Goal: Transaction & Acquisition: Purchase product/service

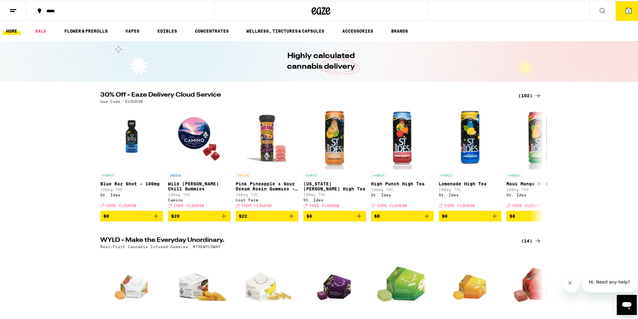
click at [525, 95] on div "(102)" at bounding box center [529, 95] width 23 height 8
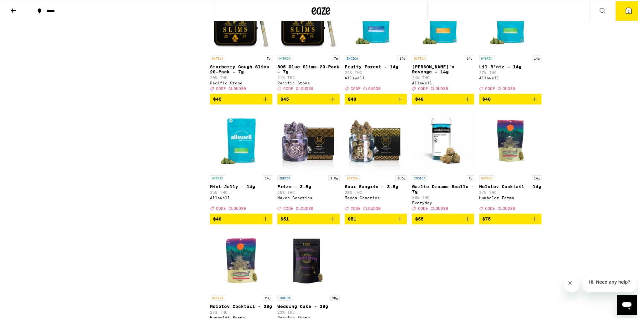
scroll to position [2255, 0]
